Goal: Information Seeking & Learning: Learn about a topic

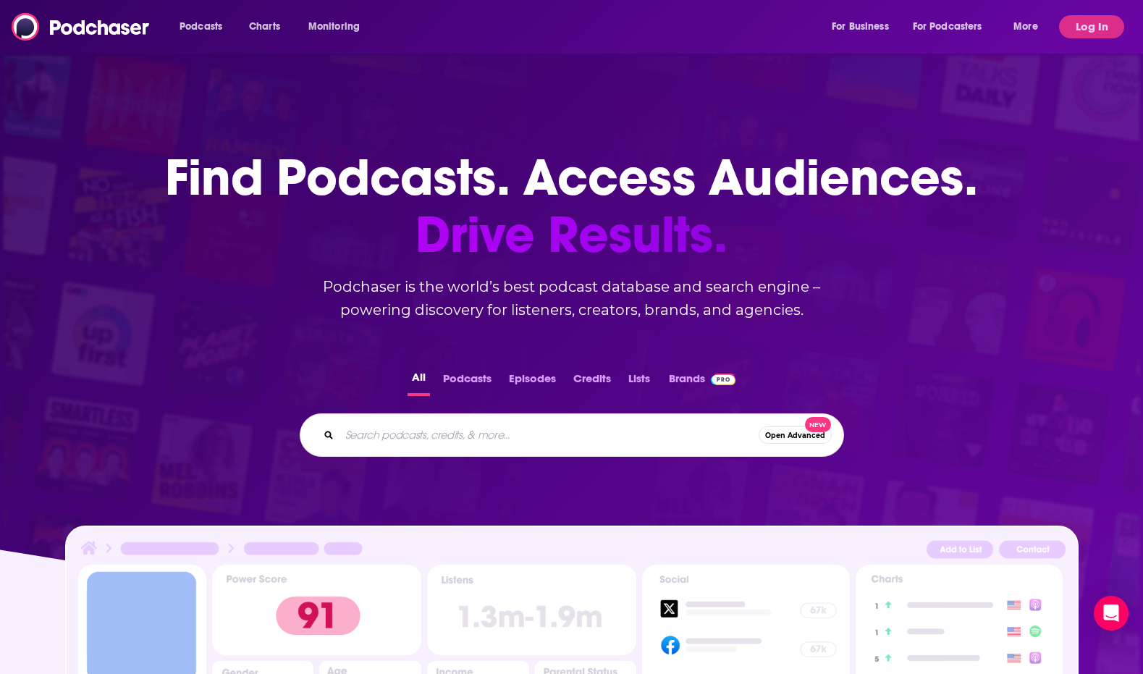
click at [450, 427] on input "Search podcasts, credits, & more..." at bounding box center [548, 434] width 419 height 23
click at [473, 376] on button "Podcasts" at bounding box center [467, 382] width 57 height 28
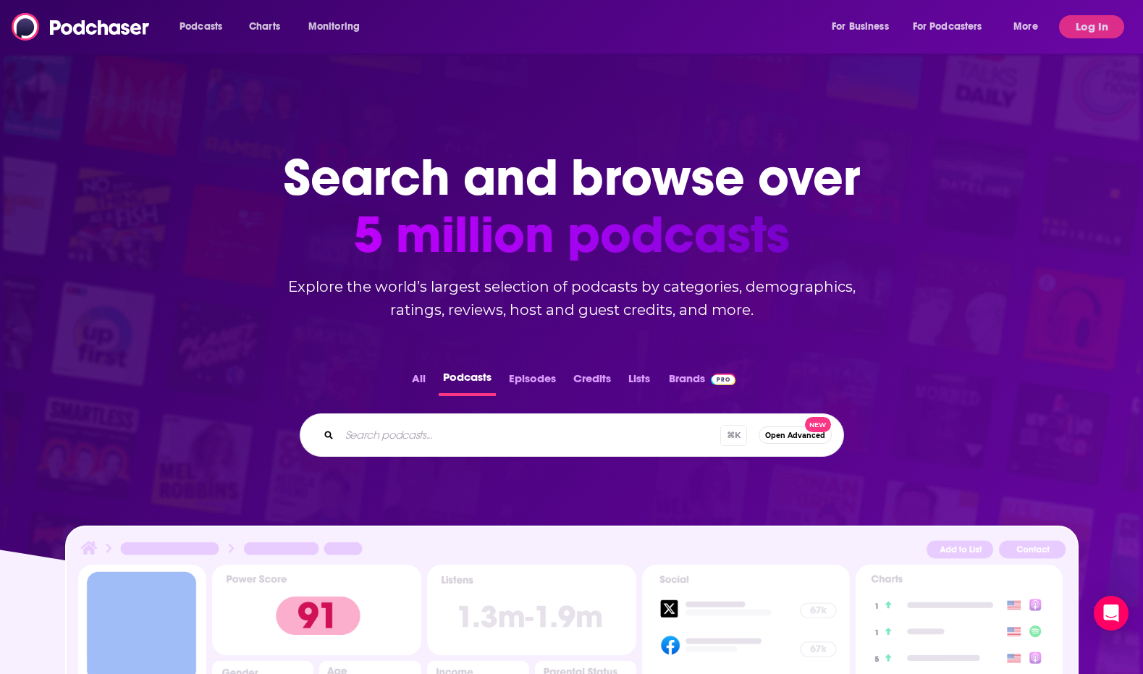
click at [436, 430] on input "Search podcasts..." at bounding box center [529, 434] width 381 height 23
type input "Hunting podcast"
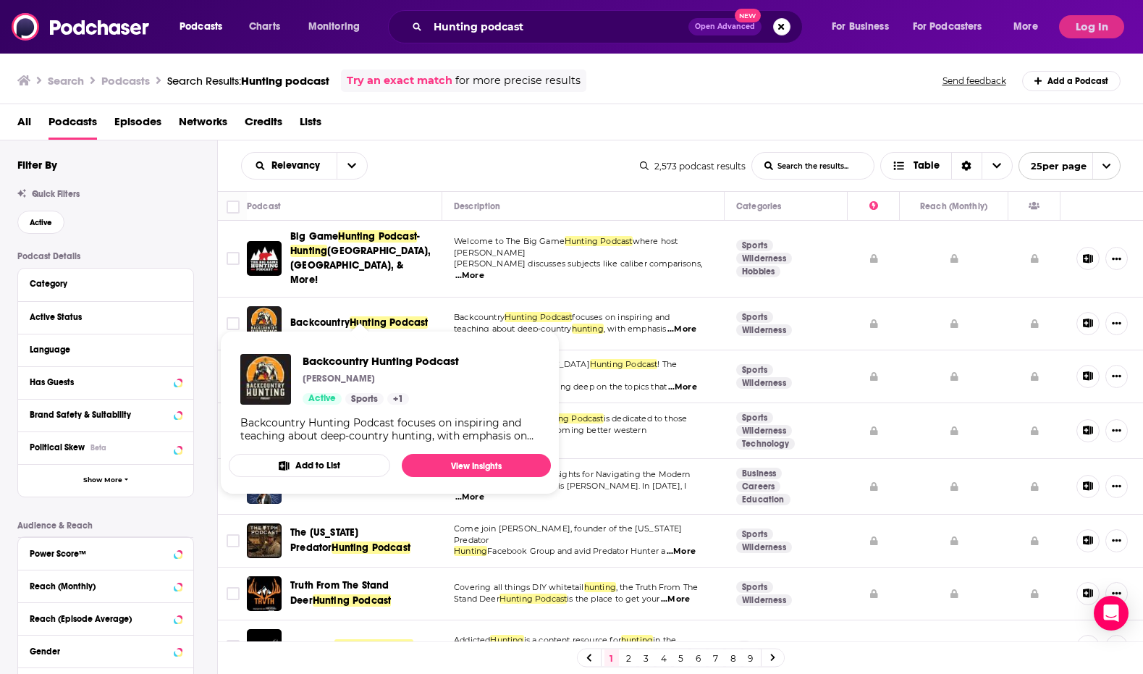
click at [314, 316] on span "Backcountry" at bounding box center [319, 322] width 59 height 12
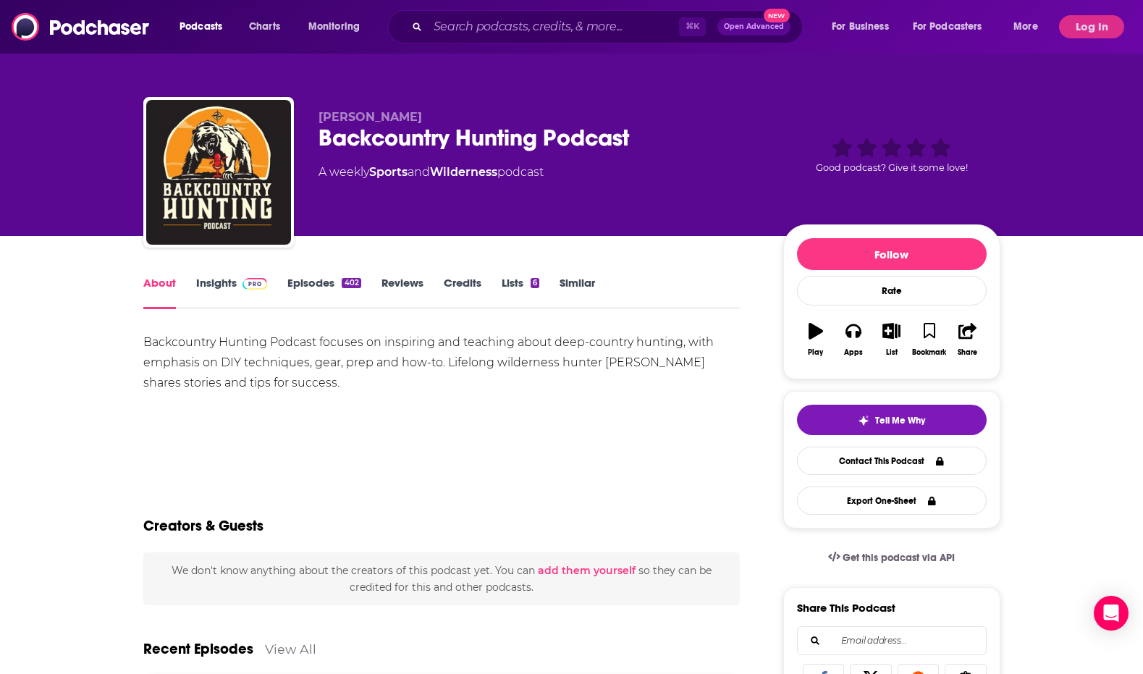
click at [310, 277] on link "Episodes 402" at bounding box center [323, 292] width 73 height 33
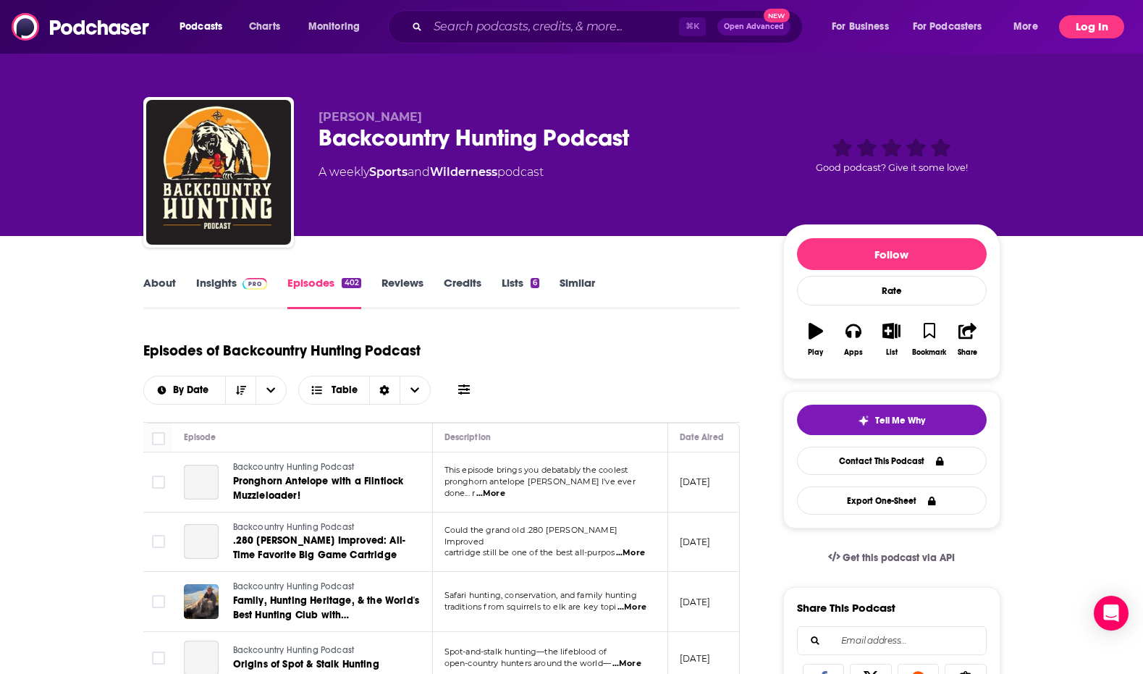
click at [1087, 30] on button "Log In" at bounding box center [1091, 26] width 65 height 23
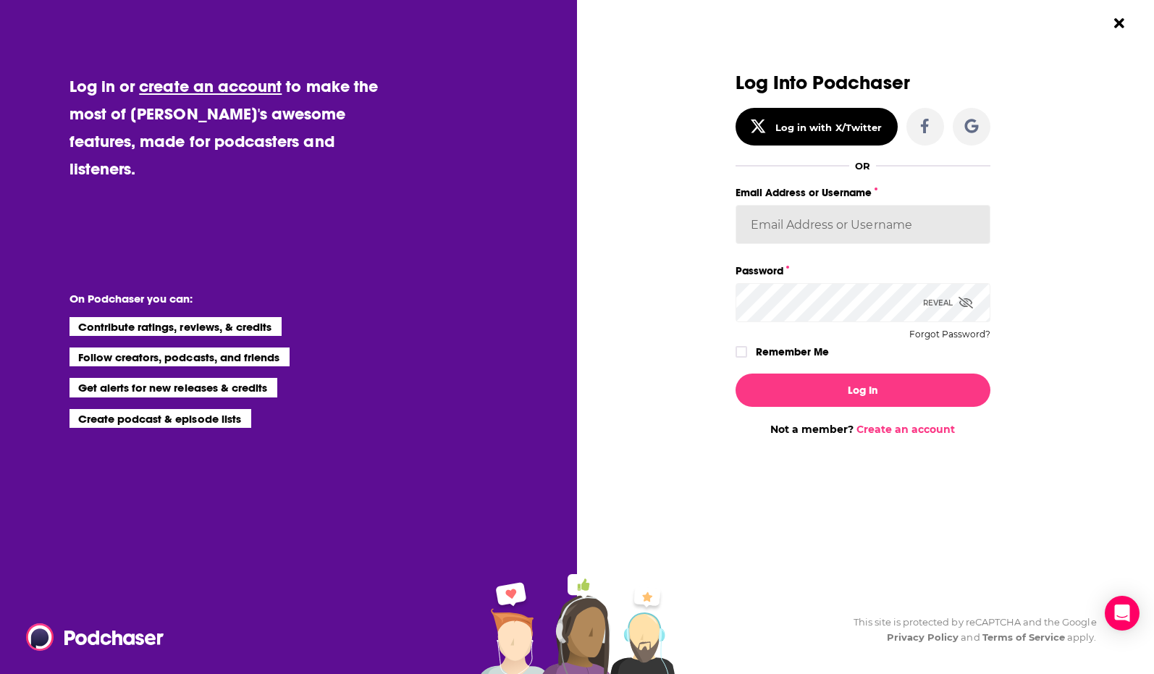
click at [784, 214] on input "Email Address or Username" at bounding box center [862, 224] width 255 height 39
type input "[PERSON_NAME][EMAIL_ADDRESS][PERSON_NAME][DOMAIN_NAME]"
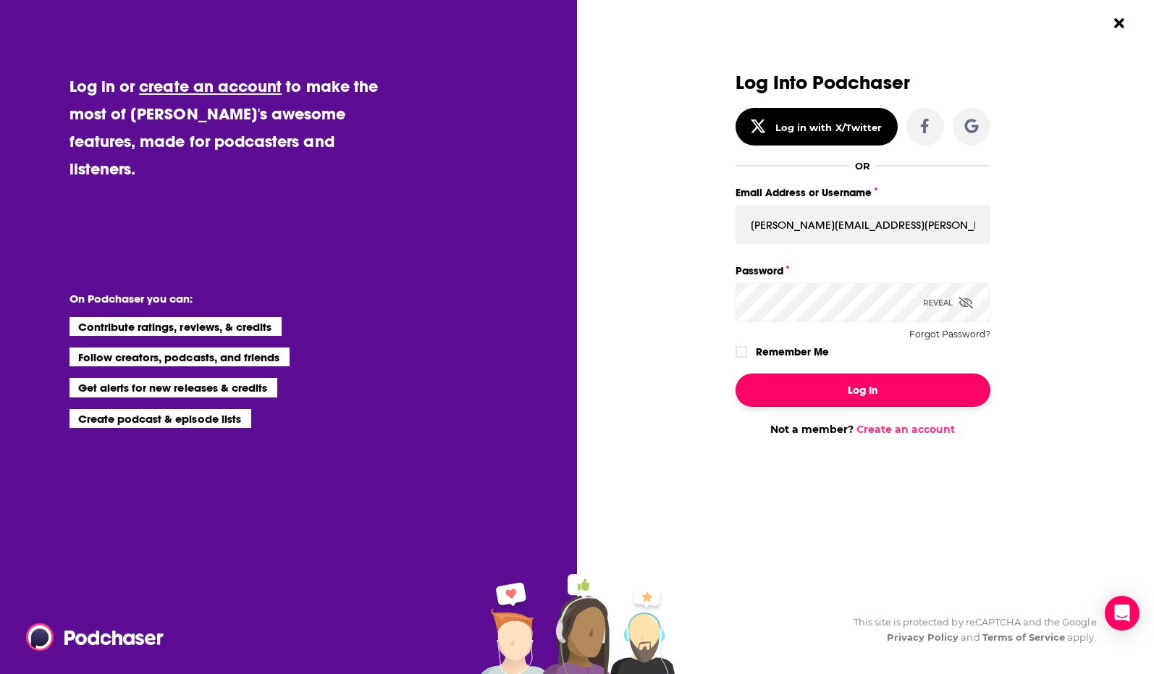
click at [840, 379] on button "Log In" at bounding box center [862, 390] width 255 height 33
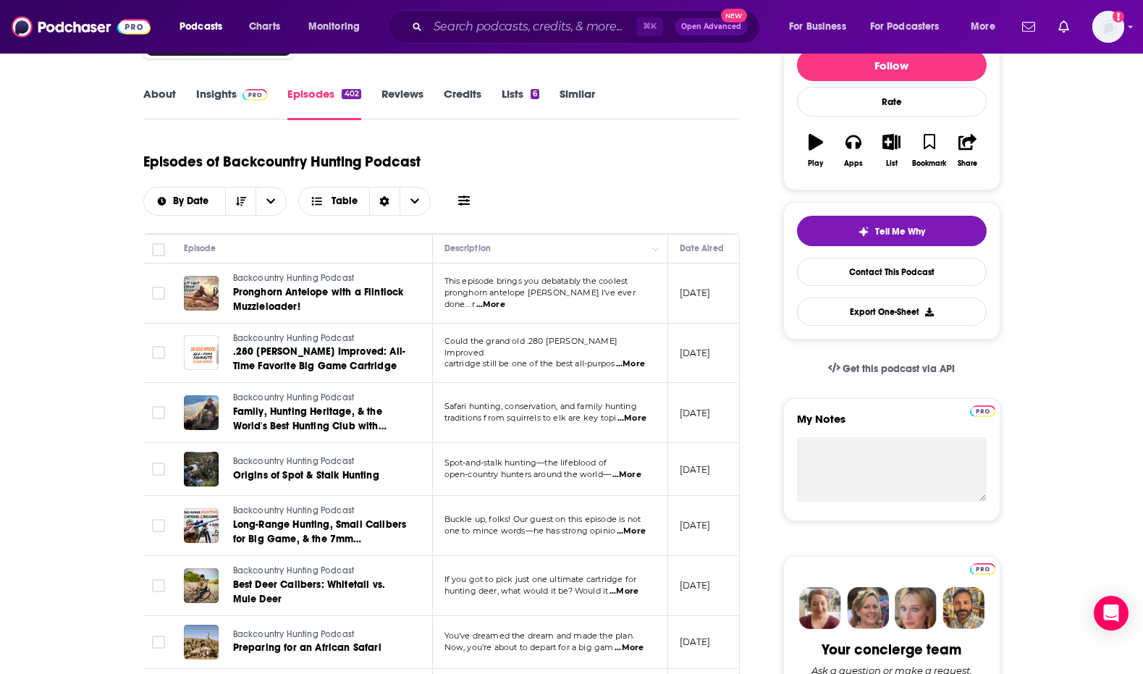
scroll to position [190, 0]
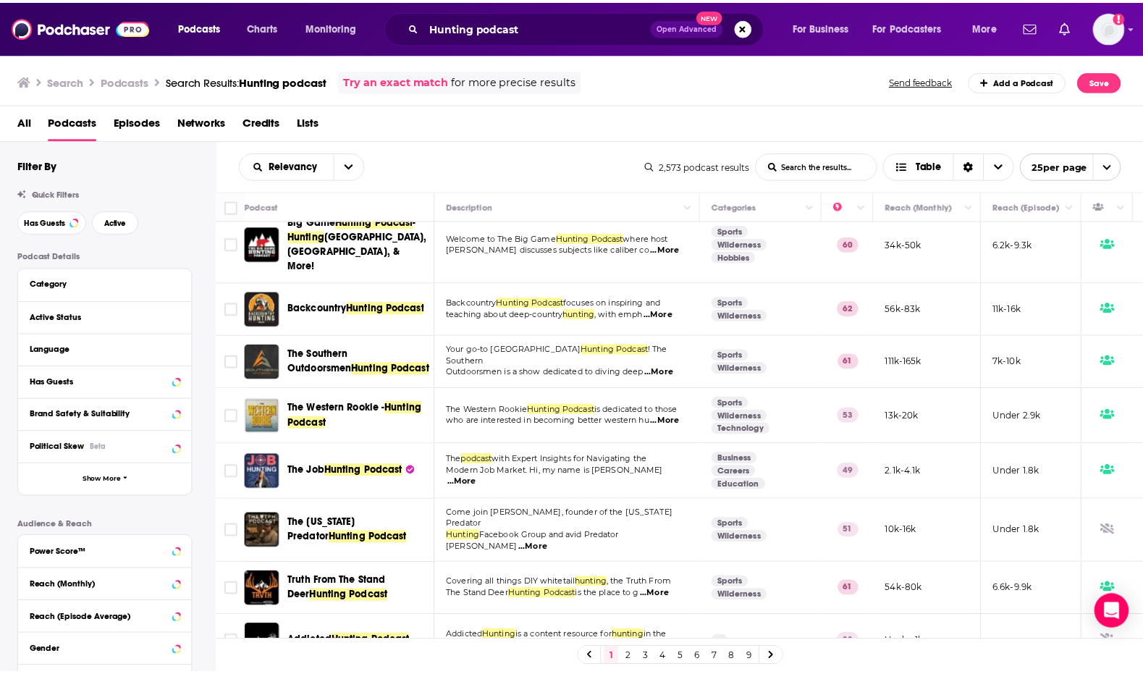
scroll to position [67, 0]
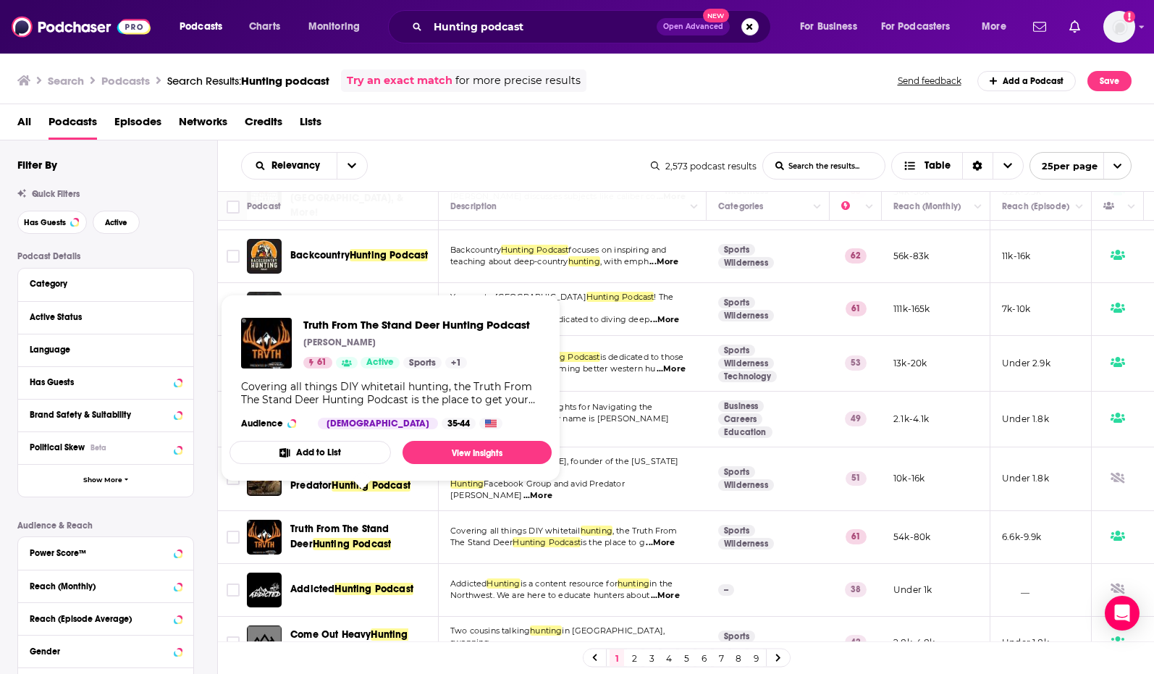
click at [382, 523] on span "Truth From The Stand Deer" at bounding box center [339, 536] width 98 height 27
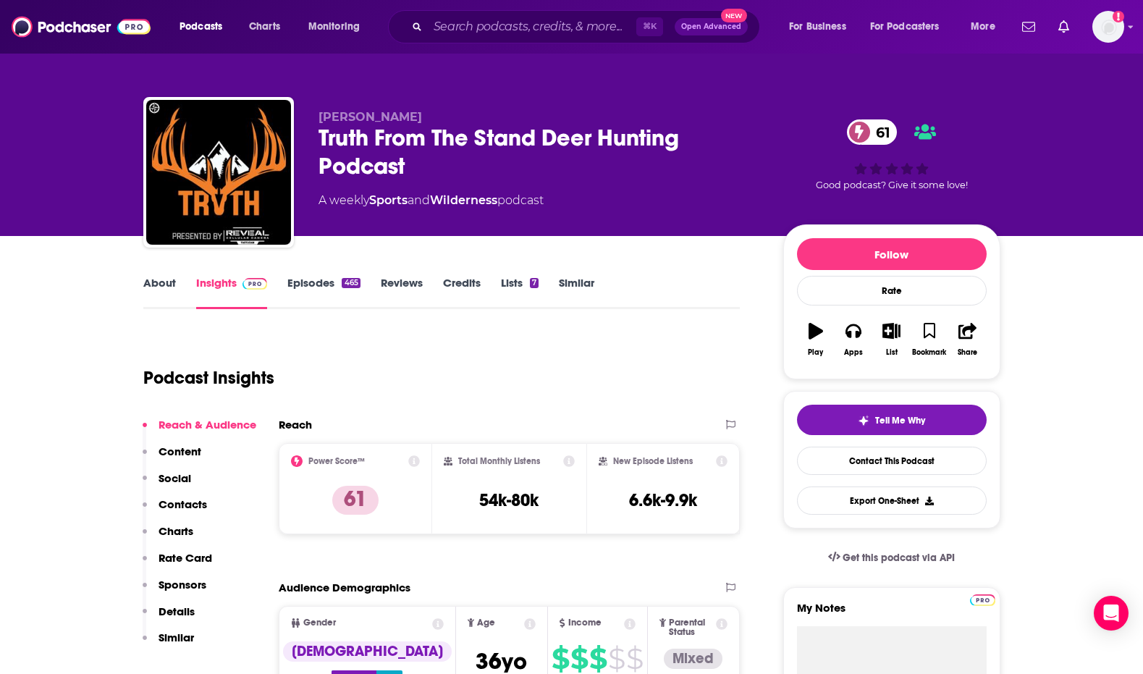
click at [313, 279] on link "Episodes 465" at bounding box center [323, 292] width 72 height 33
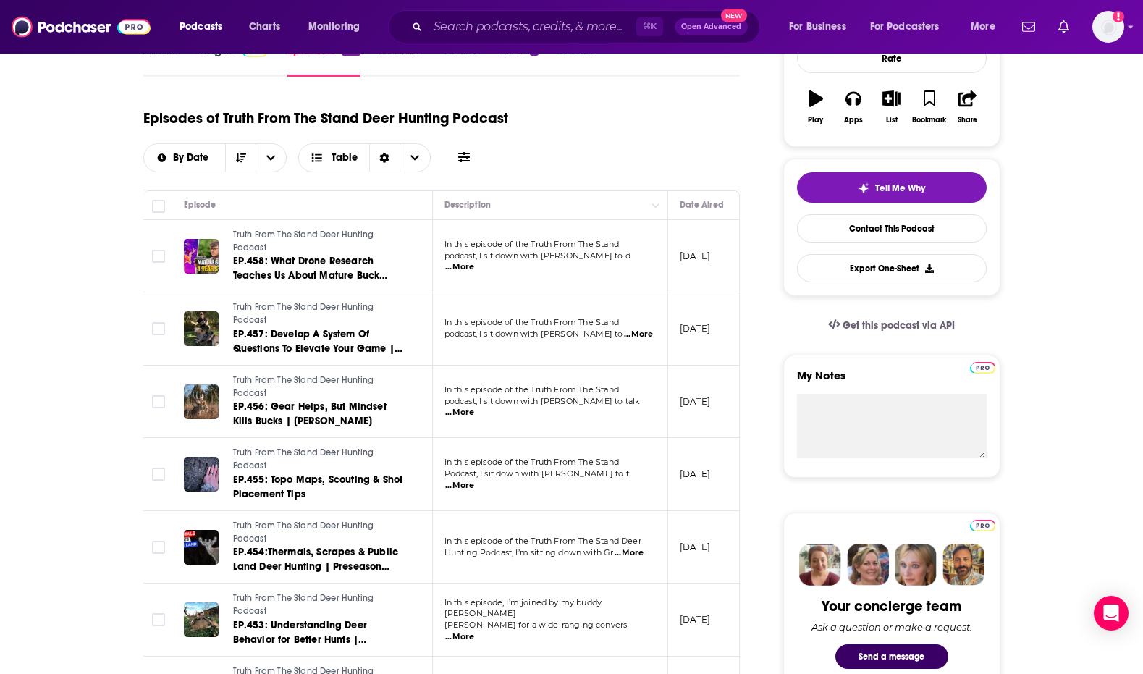
scroll to position [250, 0]
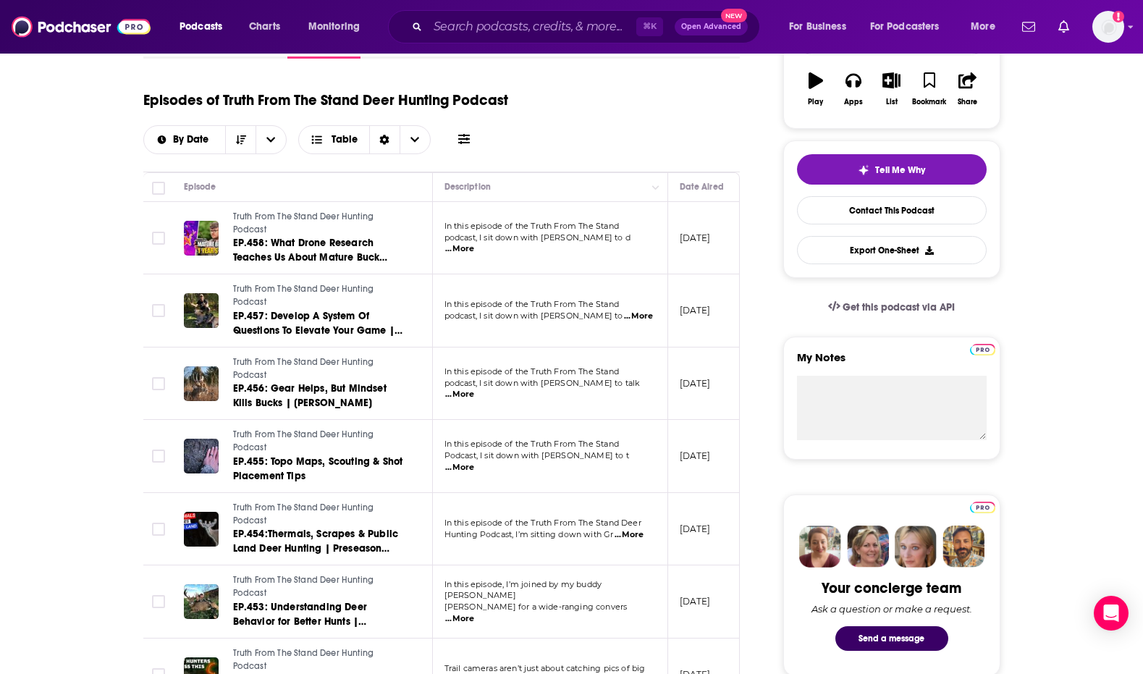
click at [474, 243] on span "...More" at bounding box center [459, 249] width 29 height 12
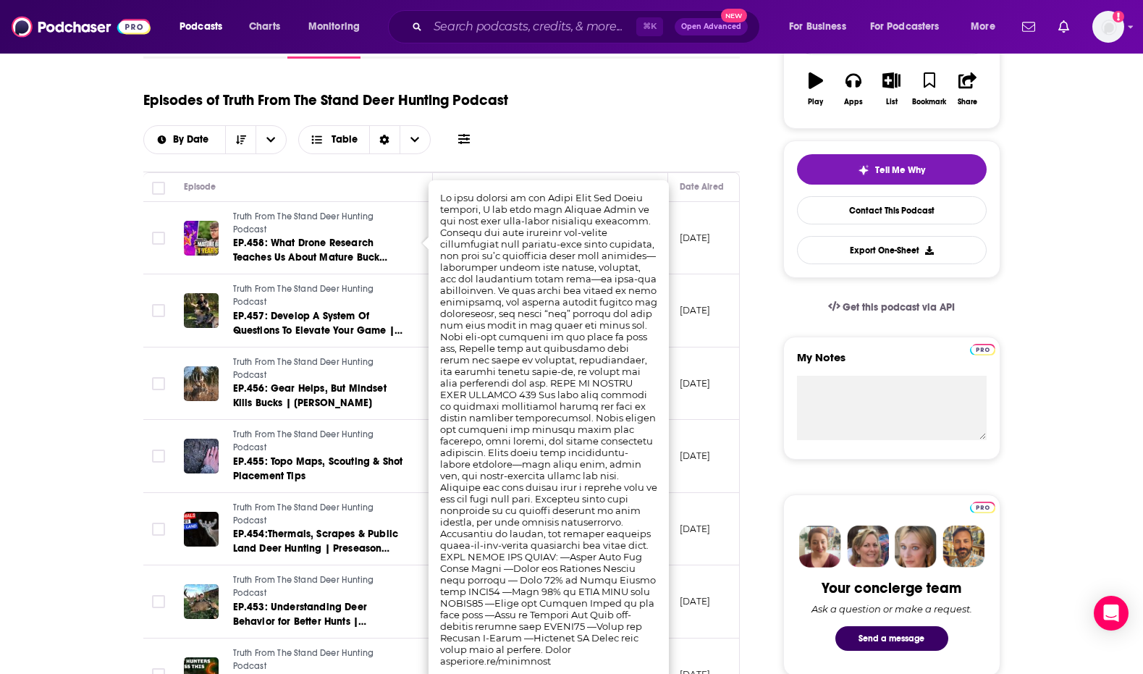
click at [572, 129] on div "Episodes of Truth From The Stand Deer Hunting Podcast By Date Table" at bounding box center [441, 118] width 597 height 72
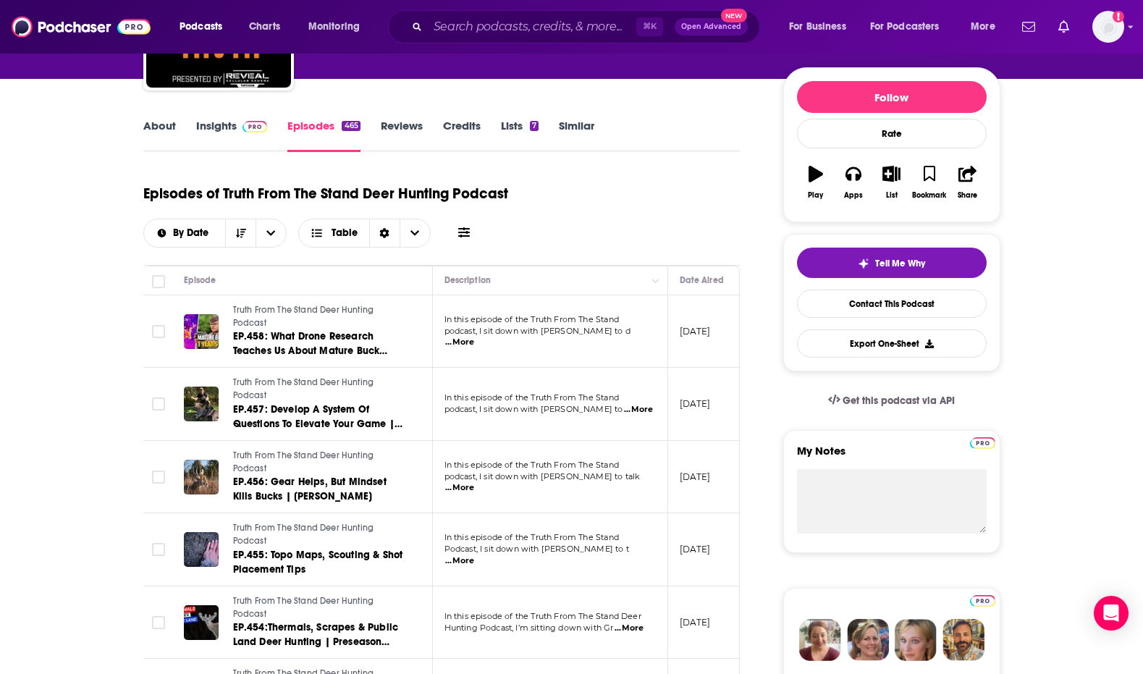
scroll to position [0, 0]
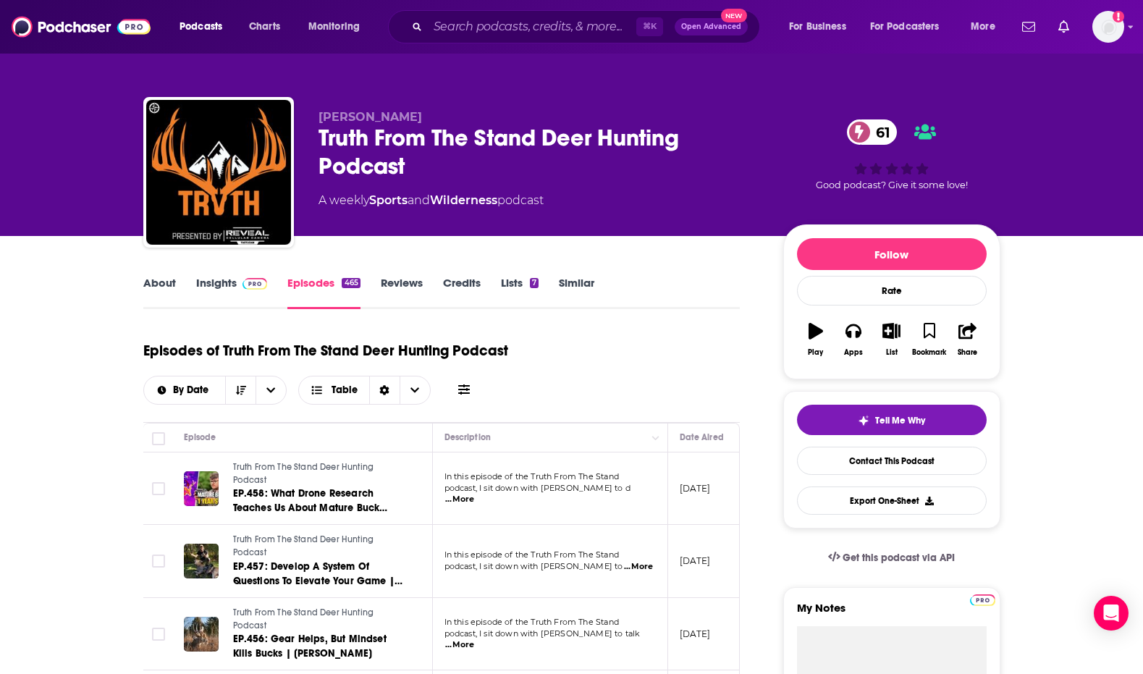
click at [209, 283] on link "Insights" at bounding box center [232, 292] width 72 height 33
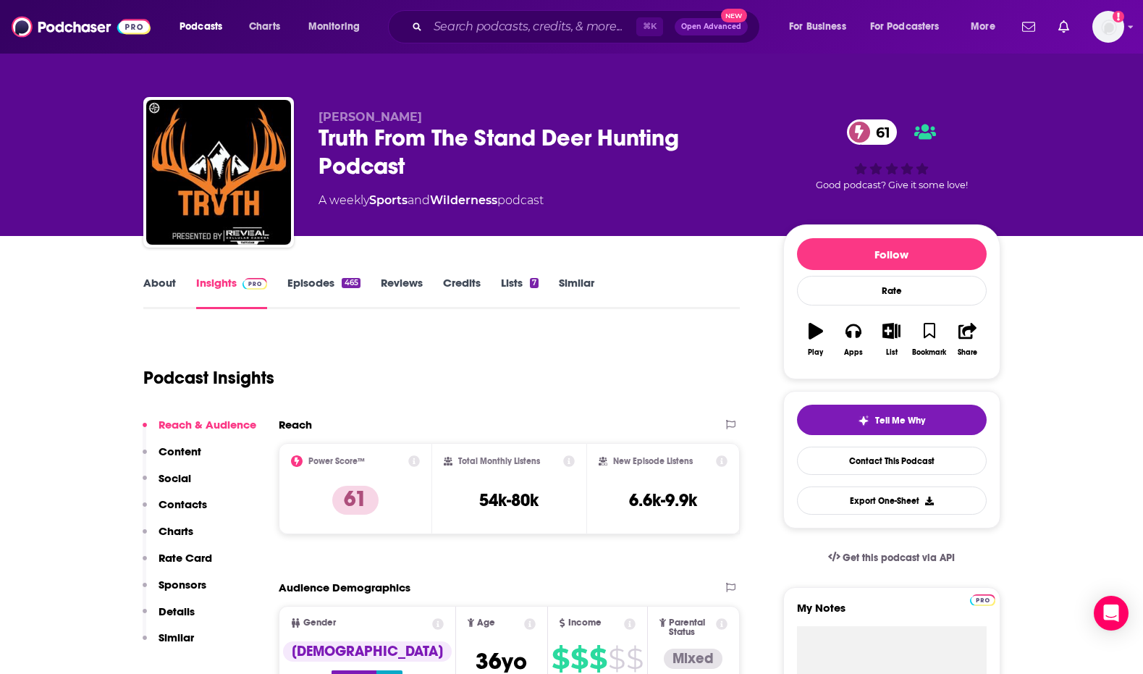
click at [305, 282] on link "Episodes 465" at bounding box center [323, 292] width 72 height 33
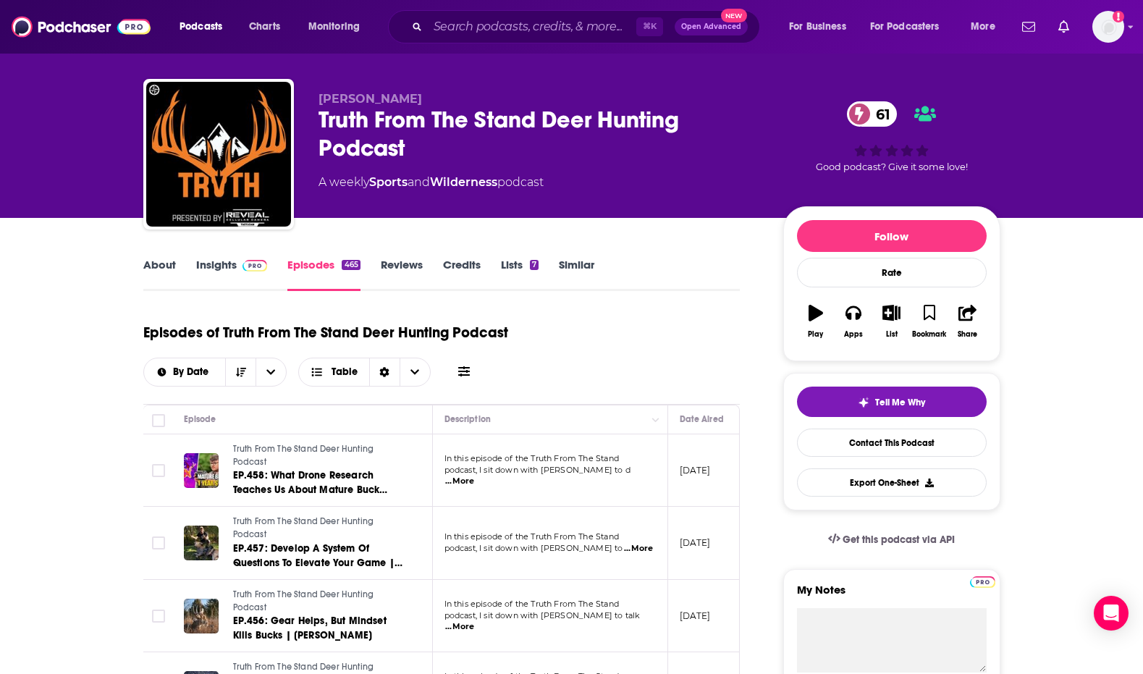
scroll to position [226, 0]
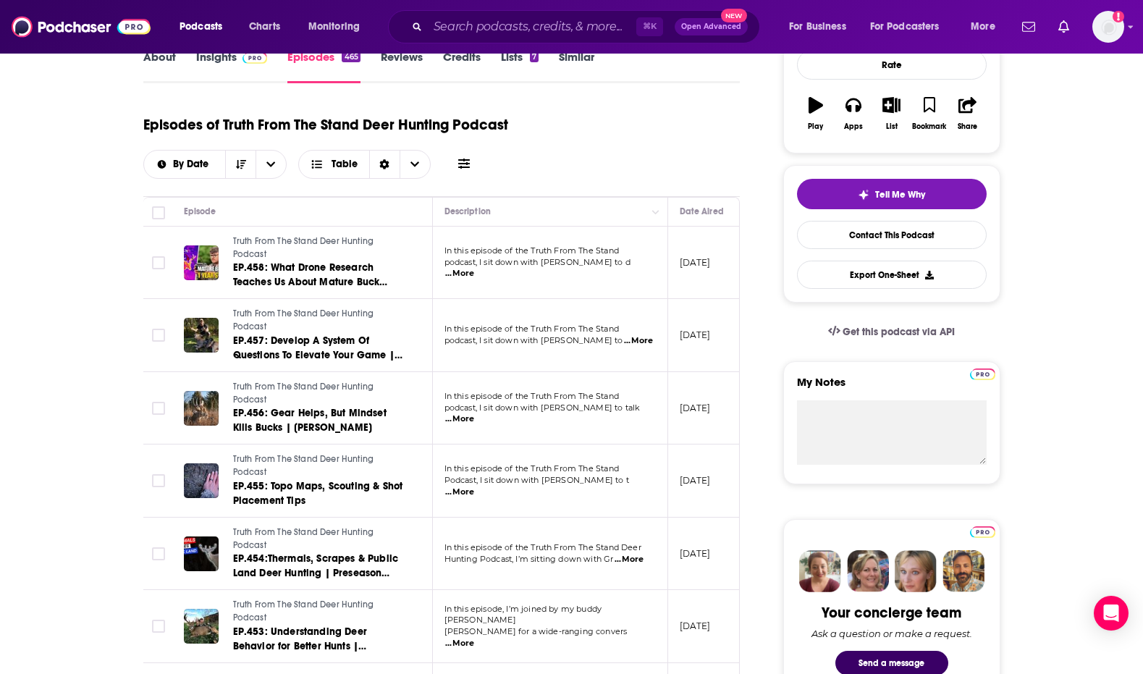
click at [474, 269] on span "...More" at bounding box center [459, 274] width 29 height 12
click at [643, 147] on div "Episodes of Truth From The Stand Deer Hunting Podcast By Date Table" at bounding box center [441, 142] width 597 height 72
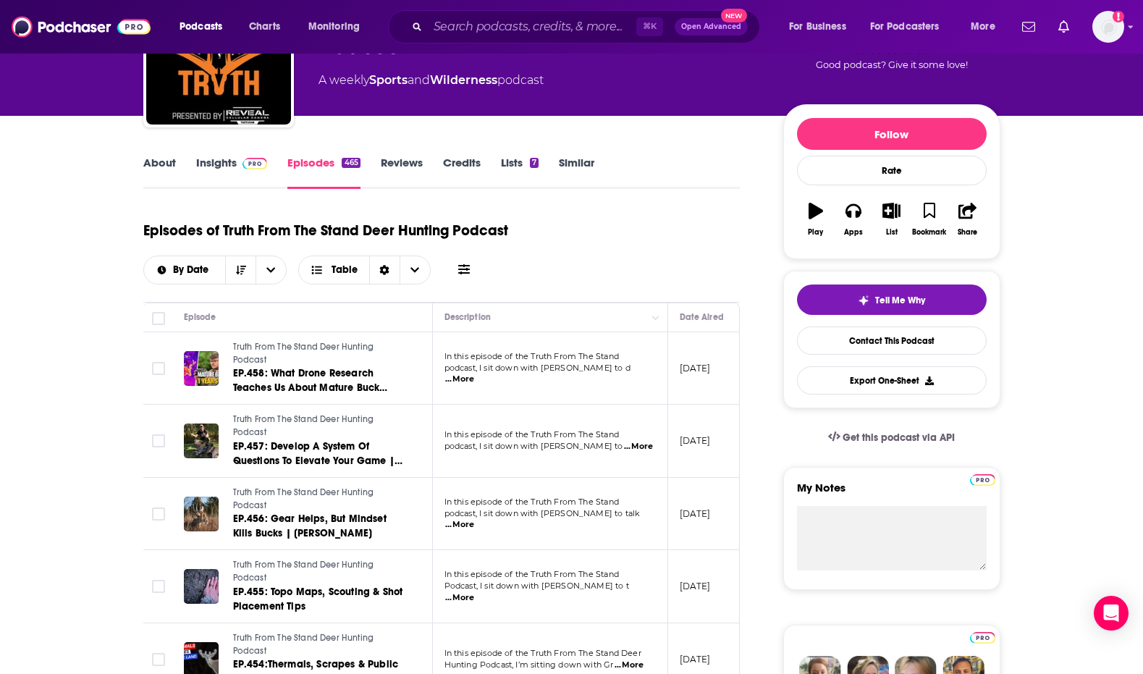
scroll to position [0, 0]
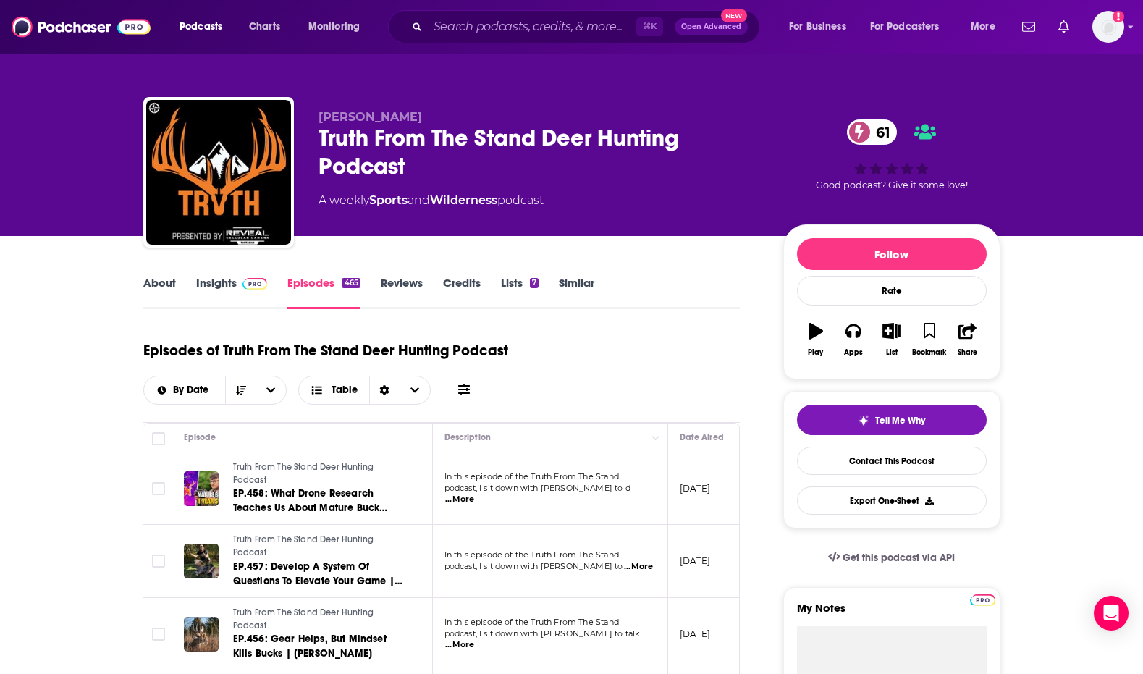
click at [158, 281] on link "About" at bounding box center [159, 292] width 33 height 33
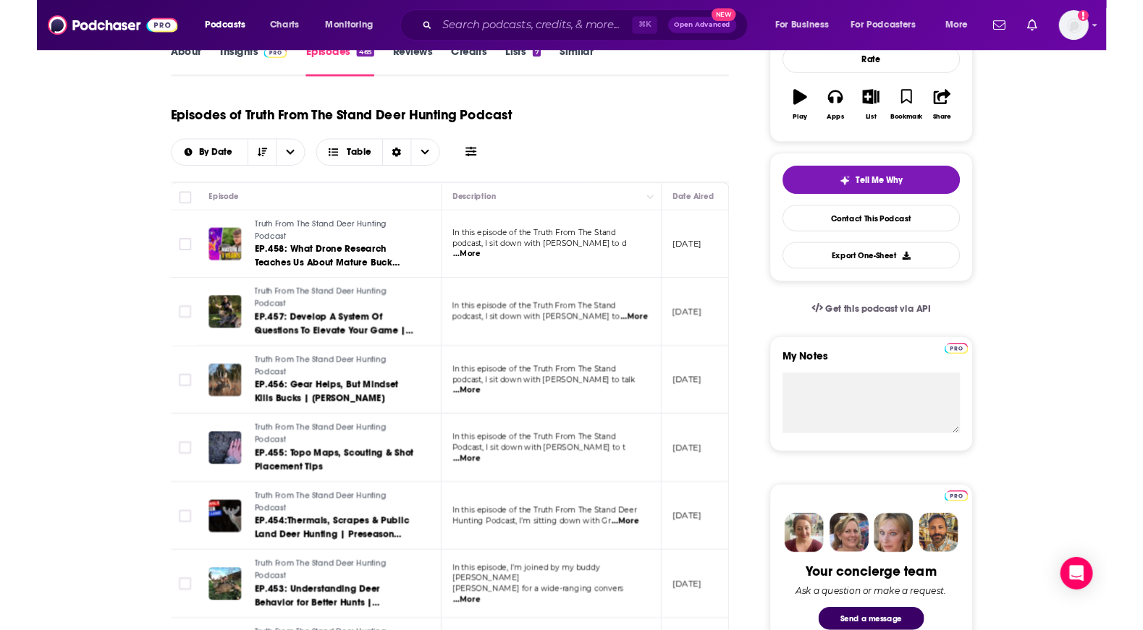
scroll to position [263, 0]
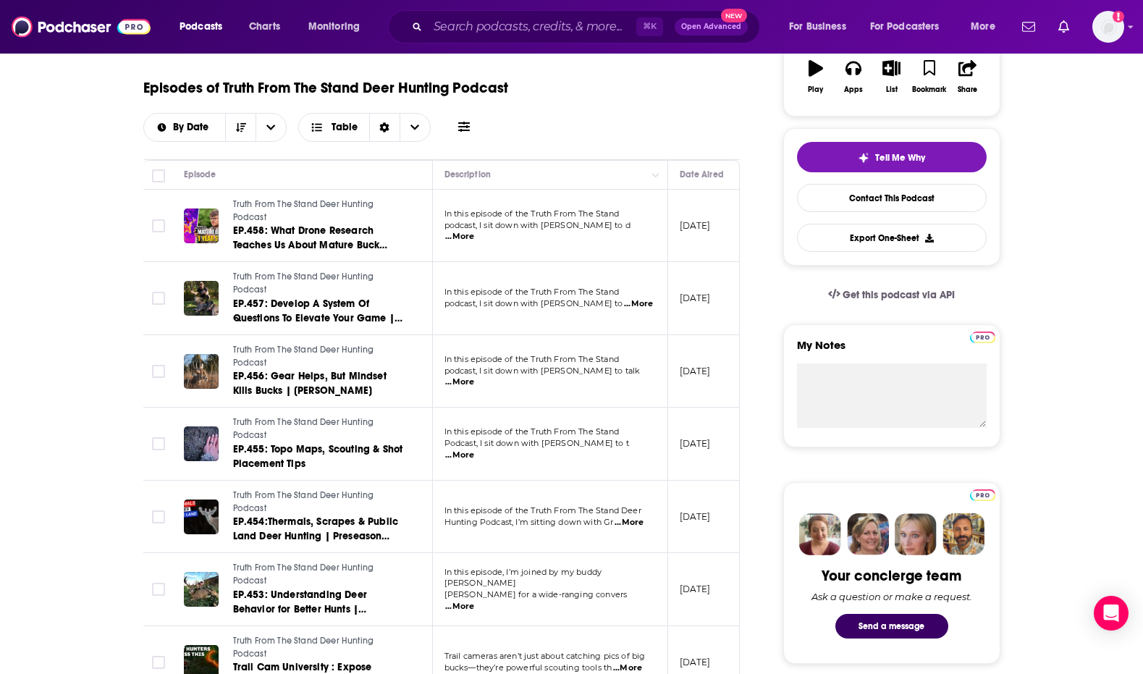
drag, startPoint x: 476, startPoint y: 10, endPoint x: 478, endPoint y: 24, distance: 14.1
click at [476, 10] on div "⌘ K Open Advanced New" at bounding box center [574, 26] width 372 height 33
click at [479, 24] on input "Search podcasts, credits, & more..." at bounding box center [532, 26] width 208 height 23
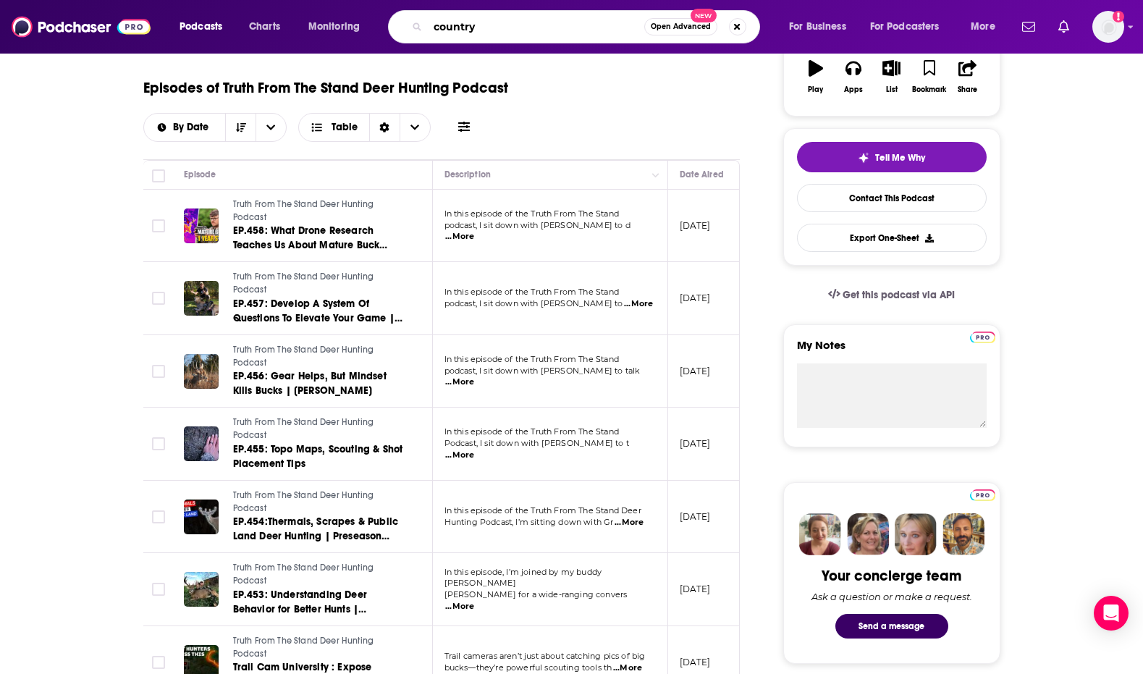
type input "country"
